Goal: Transaction & Acquisition: Book appointment/travel/reservation

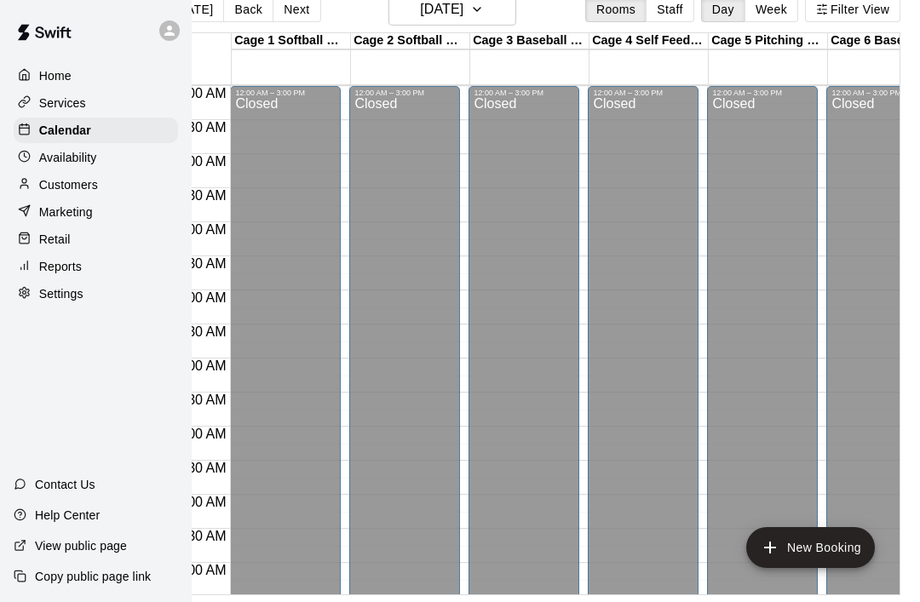
scroll to position [943, 0]
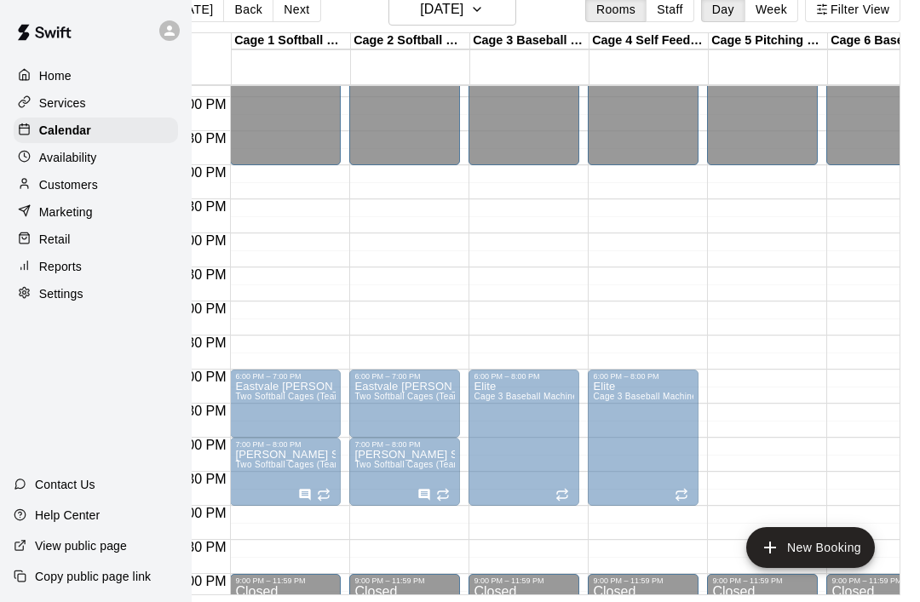
click at [825, 216] on div at bounding box center [767, 224] width 118 height 17
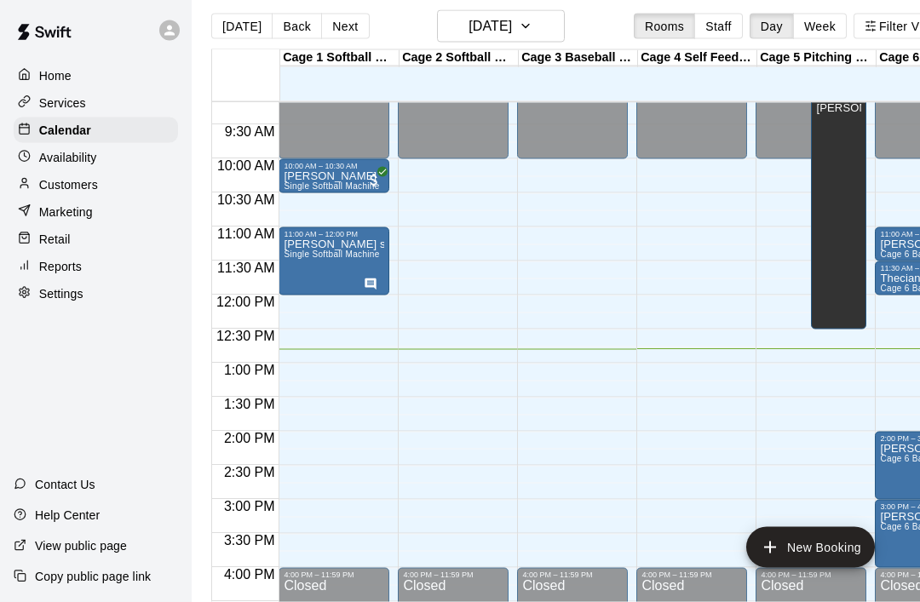
scroll to position [610, 0]
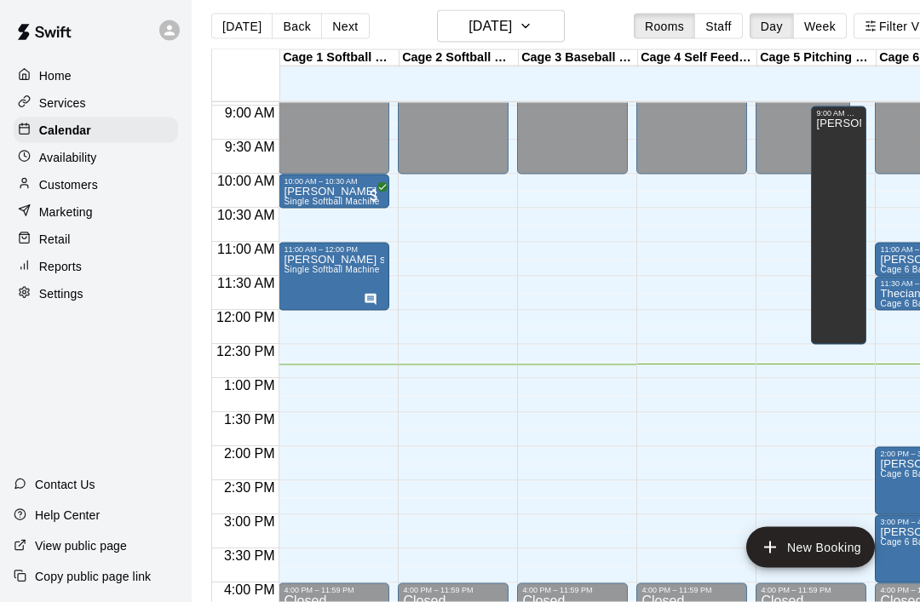
click at [523, 373] on div "12:00 AM – 10:00 AM Closed 4:00 PM – 11:59 PM Closed" at bounding box center [572, 310] width 111 height 1635
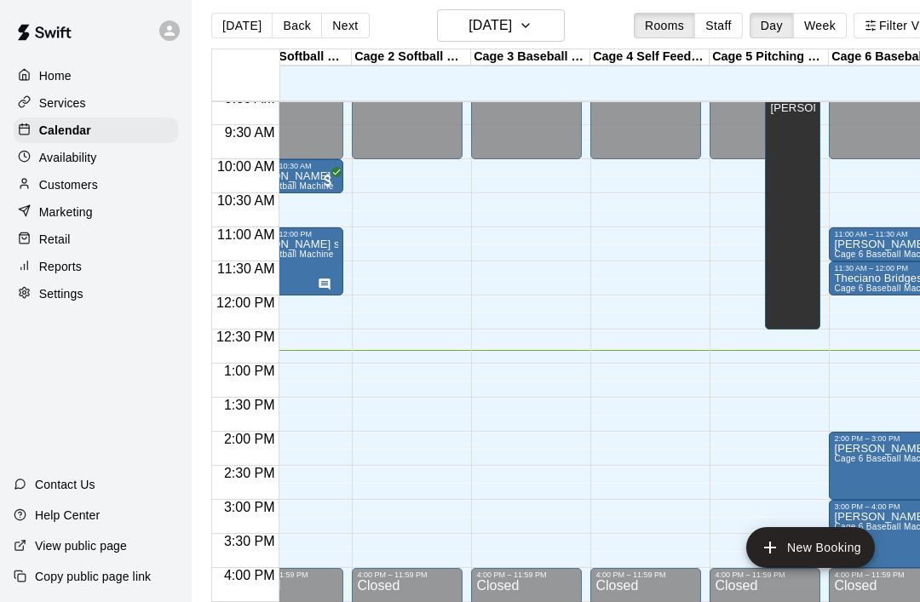
scroll to position [0, 47]
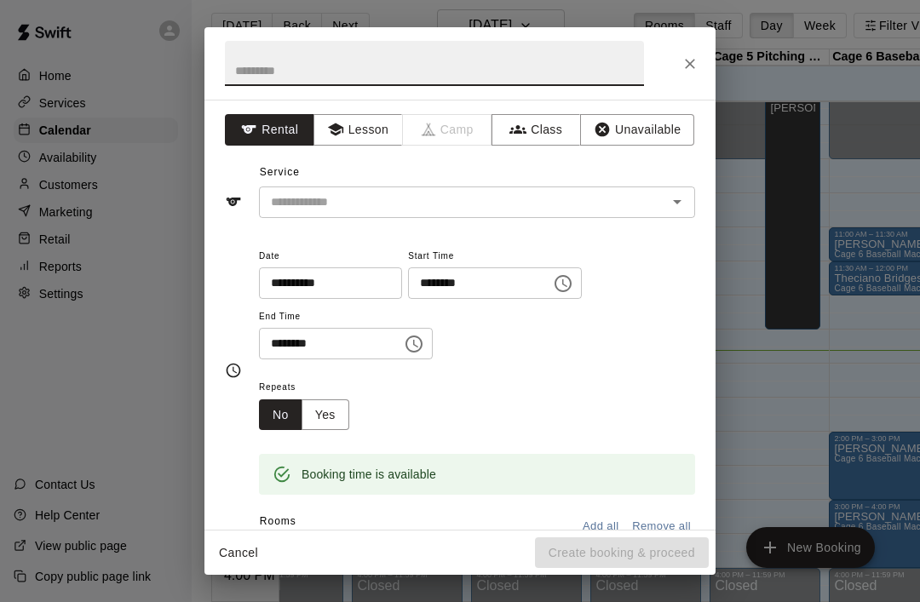
click at [256, 65] on input "text" at bounding box center [434, 63] width 419 height 45
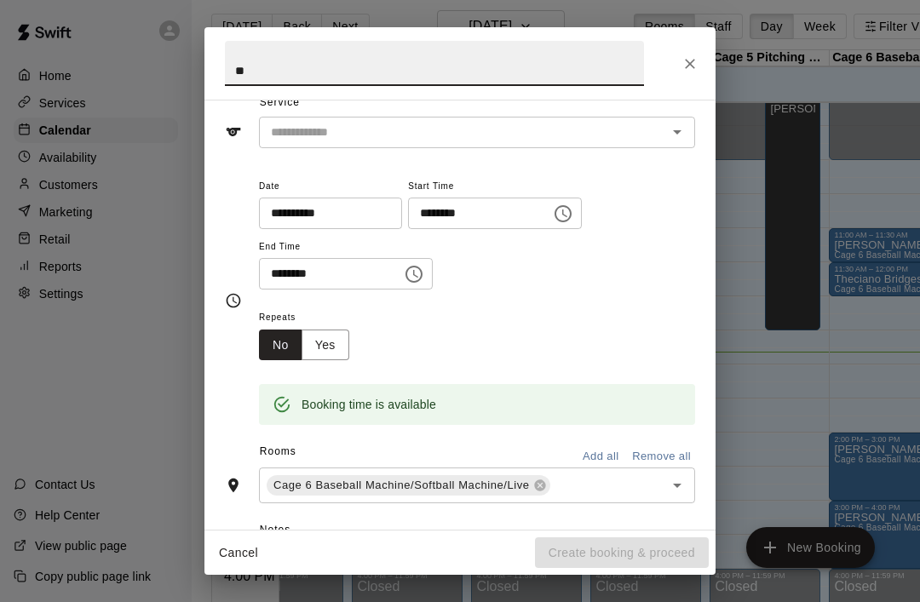
scroll to position [78, 0]
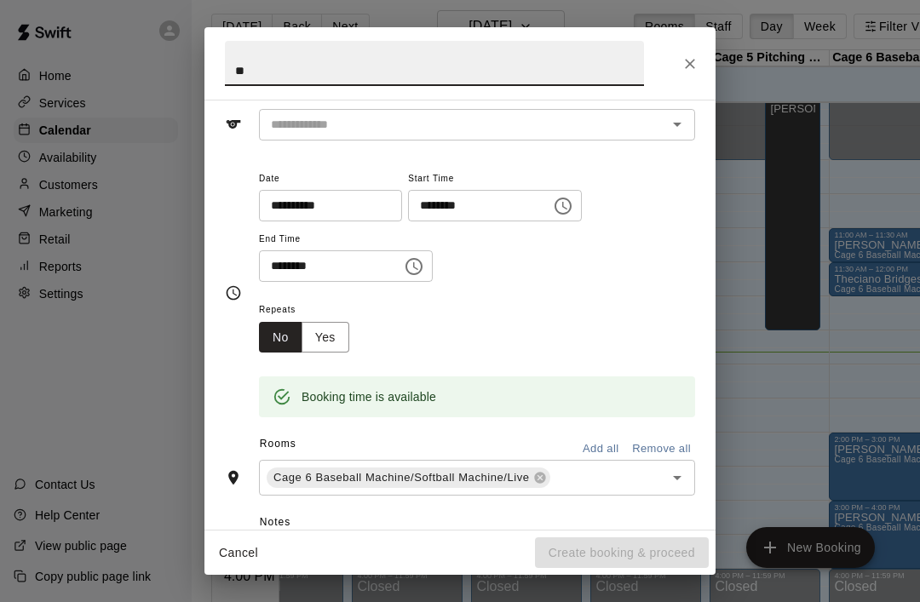
click at [683, 131] on icon "Open" at bounding box center [677, 124] width 20 height 20
type input "**"
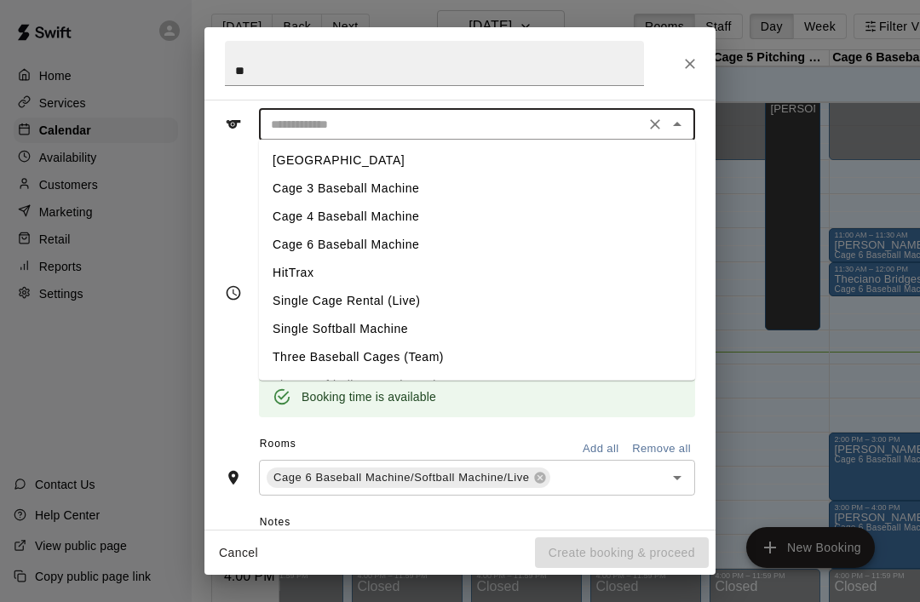
click at [279, 240] on li "Cage 6 Baseball Machine" at bounding box center [477, 245] width 436 height 28
type input "**********"
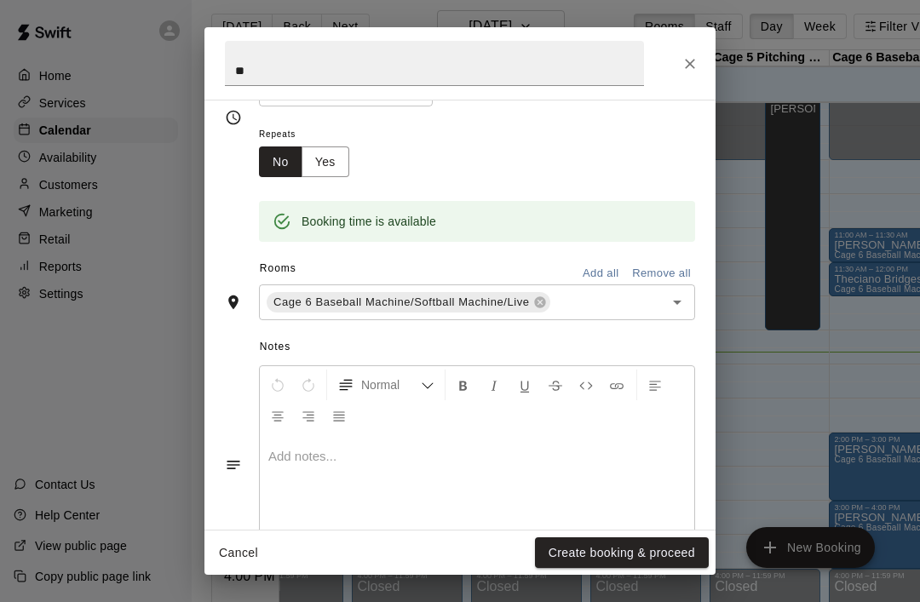
scroll to position [257, 0]
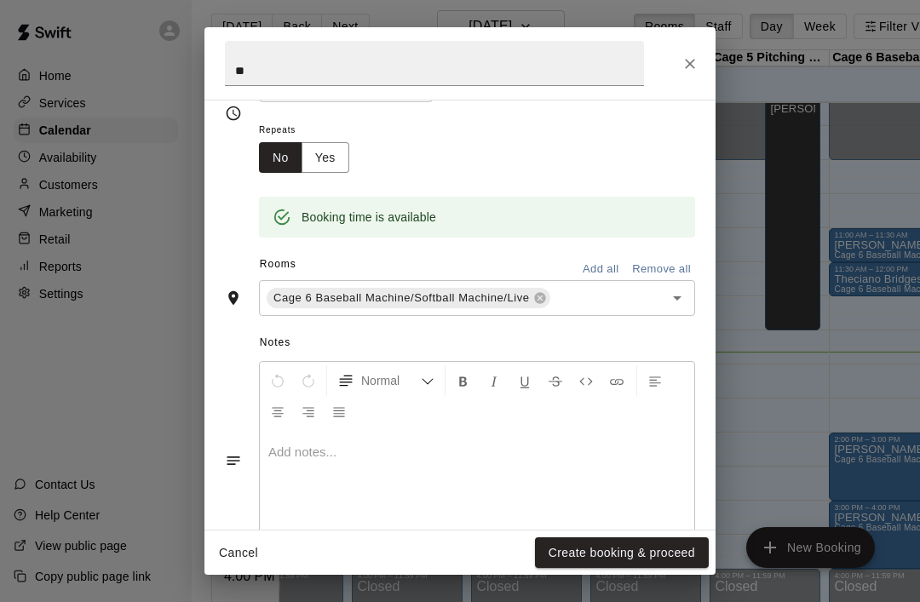
click at [328, 157] on button "Yes" at bounding box center [326, 158] width 48 height 32
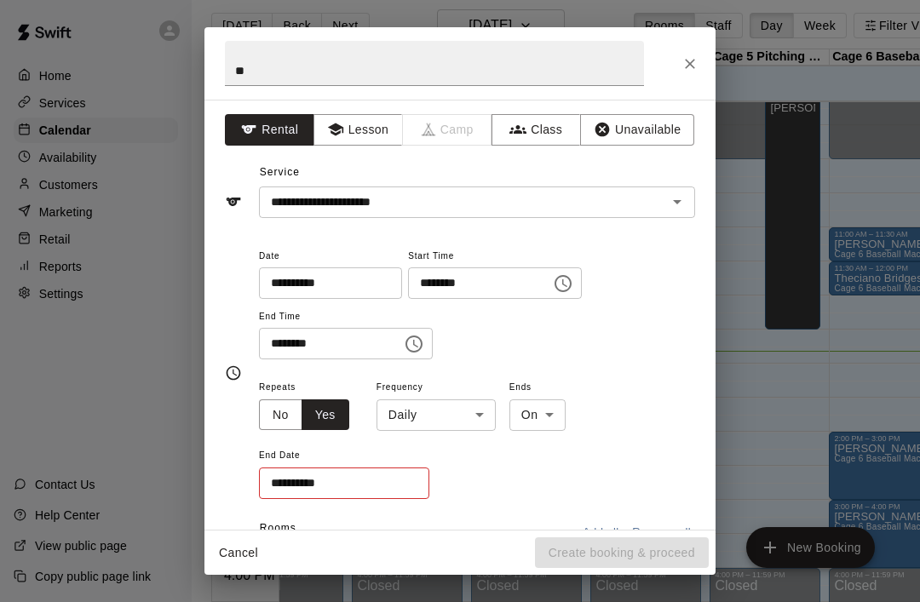
scroll to position [0, 0]
click at [274, 408] on button "No" at bounding box center [280, 415] width 43 height 32
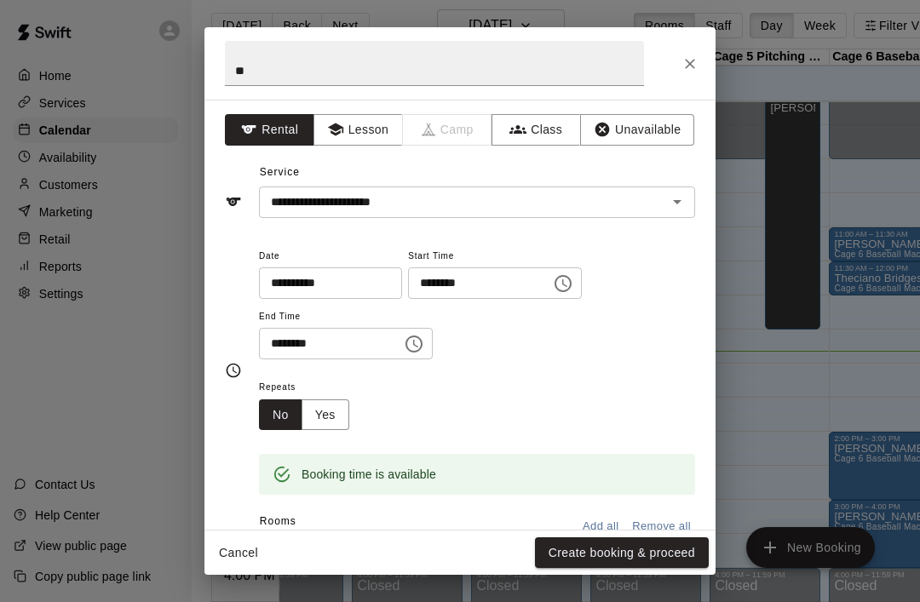
click at [635, 548] on button "Create booking & proceed" at bounding box center [622, 553] width 174 height 32
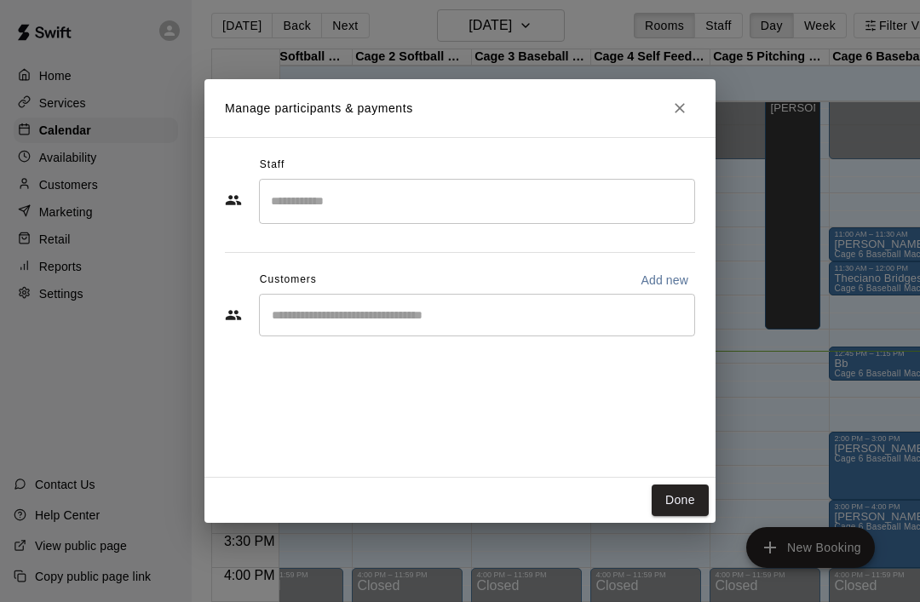
click at [681, 503] on button "Done" at bounding box center [680, 501] width 57 height 32
